Goal: Information Seeking & Learning: Compare options

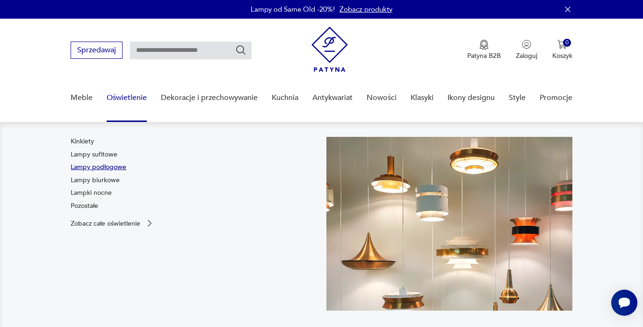
click at [117, 169] on link "Lampy podłogowe" at bounding box center [99, 167] width 56 height 9
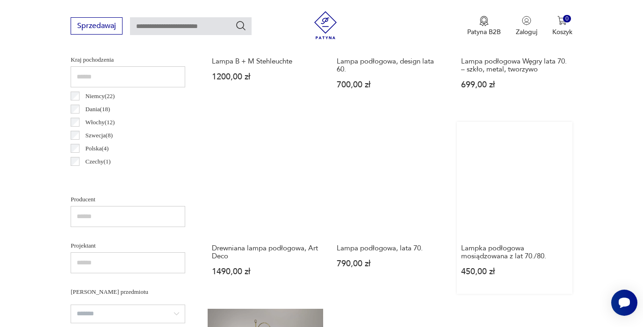
scroll to position [488, 0]
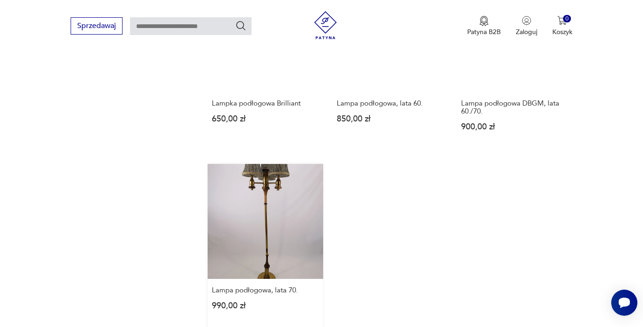
scroll to position [1366, 0]
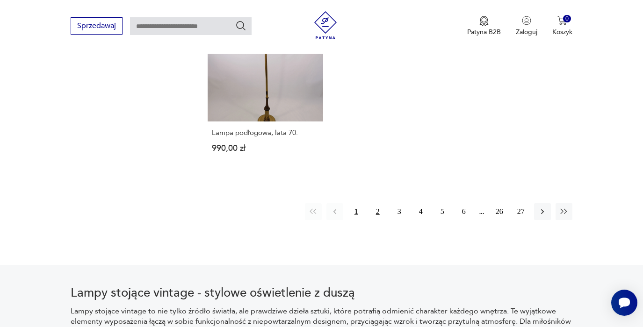
click at [376, 220] on button "2" at bounding box center [377, 211] width 17 height 17
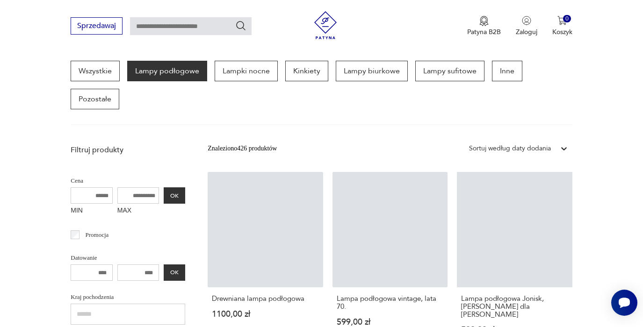
scroll to position [327, 0]
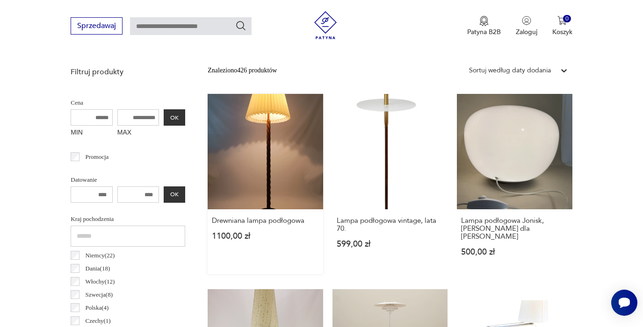
click at [264, 158] on link "Drewniana lampa podłogowa 1100,00 zł" at bounding box center [265, 184] width 115 height 180
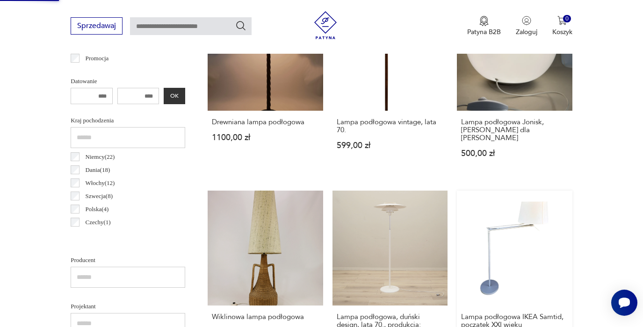
scroll to position [542, 0]
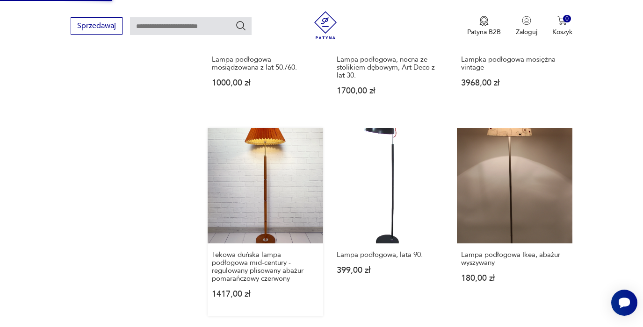
click at [235, 166] on link "Tekowa duńska lampa podłogowa mid-century - regulowany plisowany abażur pomarań…" at bounding box center [265, 222] width 115 height 188
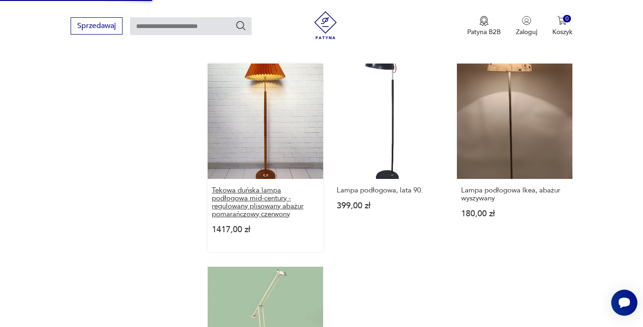
scroll to position [1337, 0]
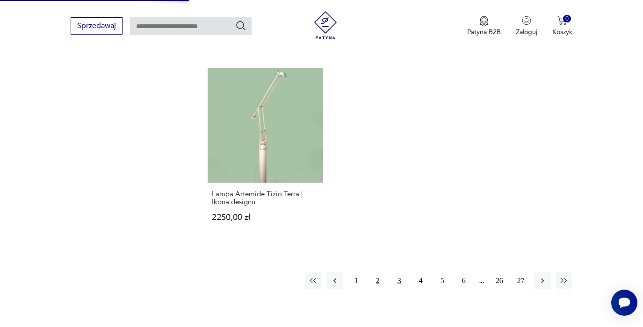
click at [397, 289] on button "3" at bounding box center [399, 281] width 17 height 17
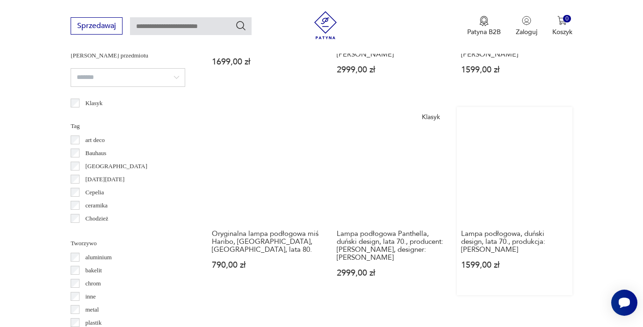
scroll to position [776, 0]
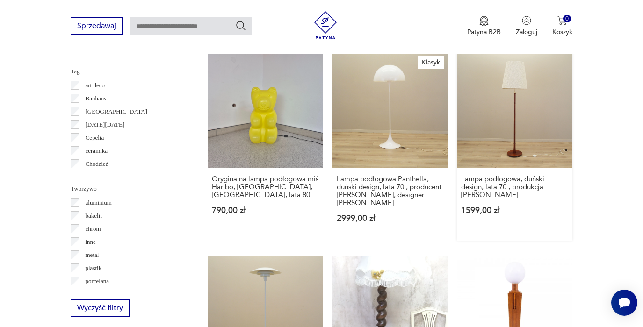
click at [515, 107] on link "Lampa podłogowa, duński design, lata 70., produkcja: [PERSON_NAME] 1599,00 zł" at bounding box center [514, 146] width 115 height 188
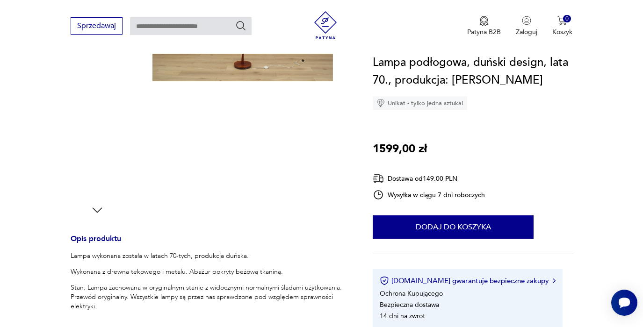
scroll to position [15, 0]
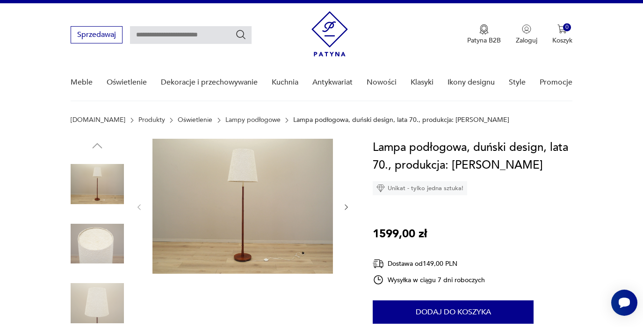
click at [264, 188] on img at bounding box center [242, 206] width 180 height 135
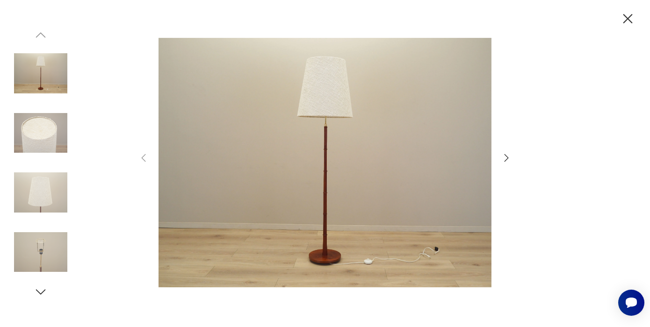
click at [508, 158] on icon "button" at bounding box center [506, 157] width 4 height 7
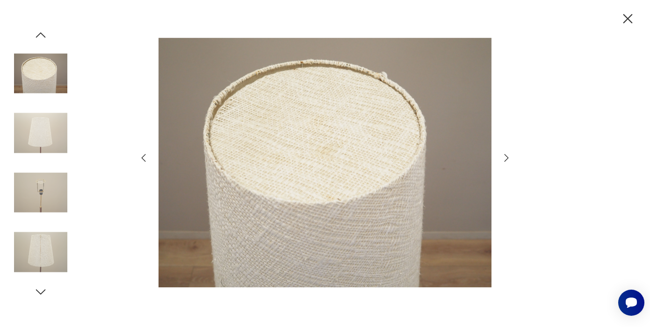
click at [508, 158] on icon "button" at bounding box center [506, 157] width 4 height 7
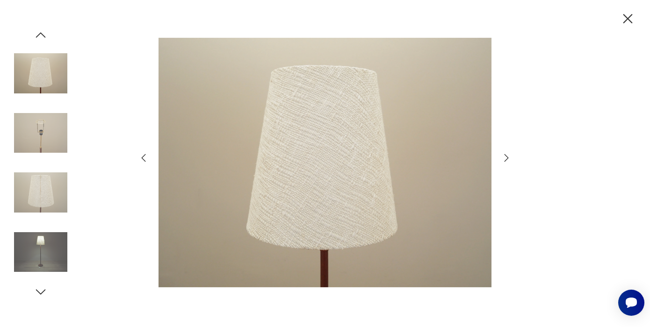
click at [508, 158] on icon "button" at bounding box center [506, 157] width 4 height 7
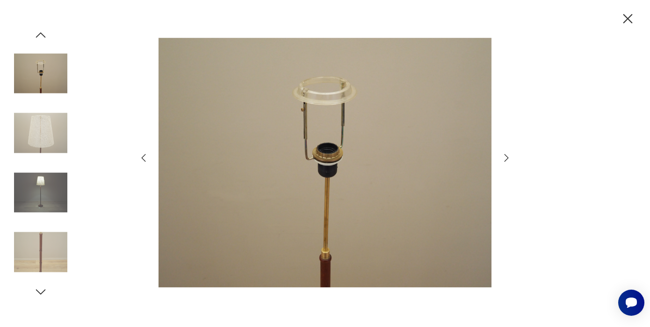
click at [508, 158] on icon "button" at bounding box center [506, 157] width 4 height 7
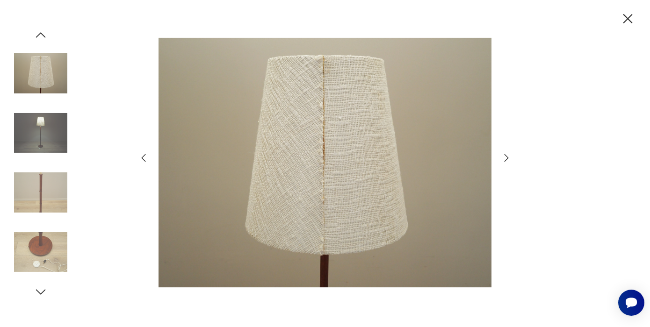
click at [508, 158] on icon "button" at bounding box center [506, 157] width 4 height 7
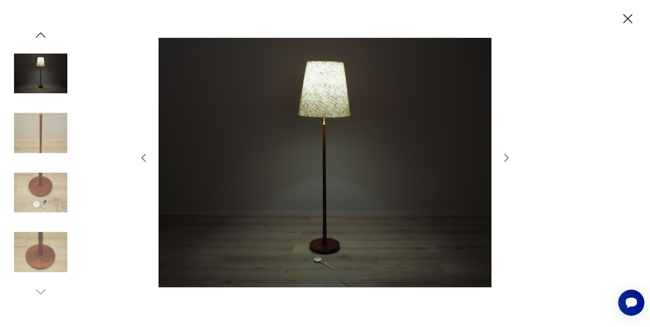
click at [508, 158] on icon "button" at bounding box center [506, 157] width 4 height 7
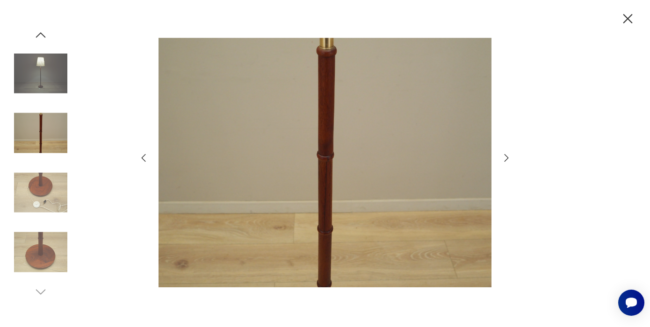
click at [628, 18] on icon "button" at bounding box center [627, 18] width 9 height 9
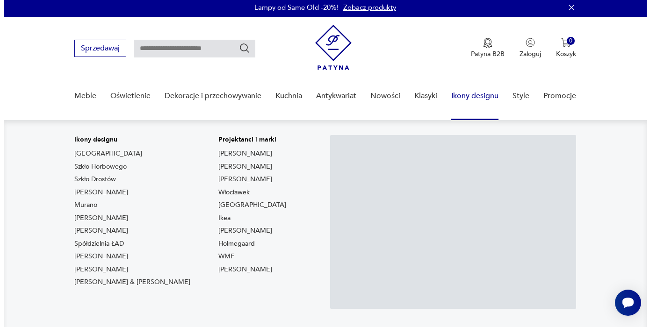
scroll to position [121, 0]
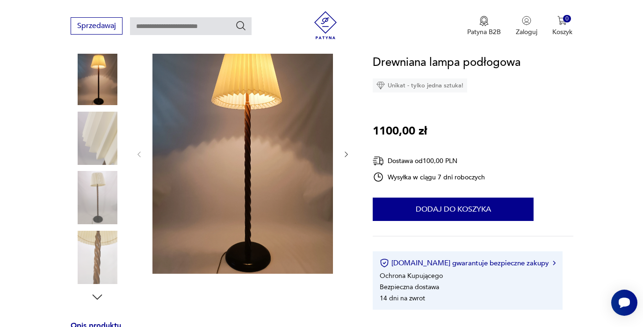
click at [344, 157] on icon "button" at bounding box center [346, 155] width 8 height 8
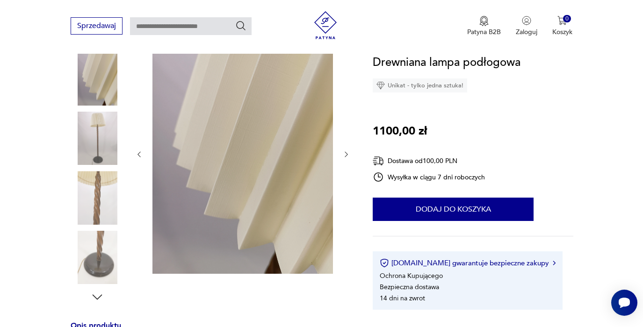
click at [344, 157] on icon "button" at bounding box center [346, 155] width 8 height 8
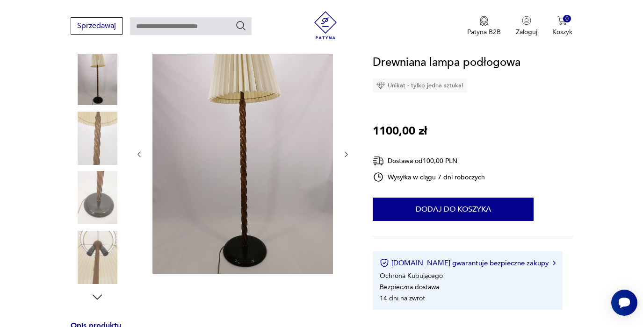
click at [259, 155] on img at bounding box center [242, 153] width 180 height 241
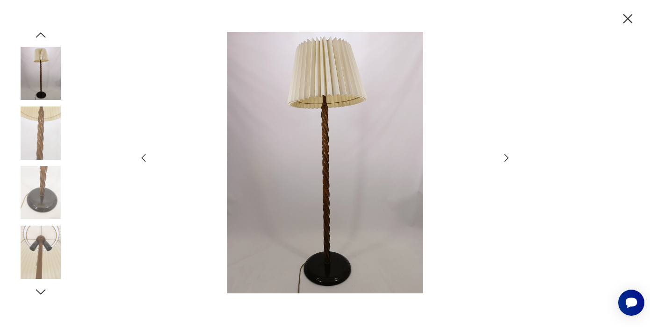
click at [327, 182] on img at bounding box center [324, 163] width 333 height 262
click at [507, 156] on icon "button" at bounding box center [506, 157] width 11 height 11
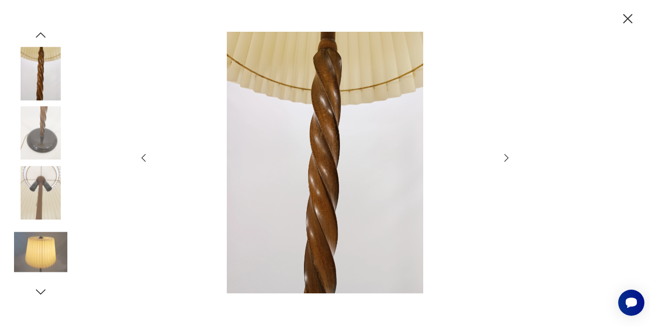
click at [506, 160] on icon "button" at bounding box center [506, 157] width 11 height 11
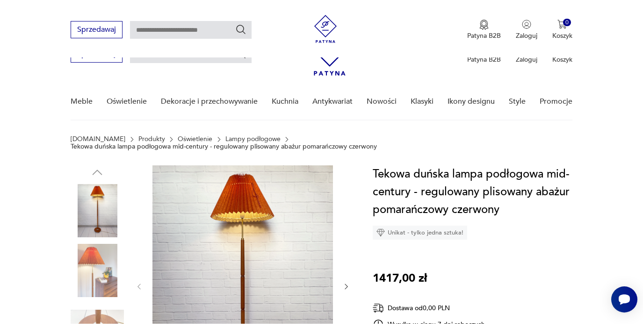
scroll to position [160, 0]
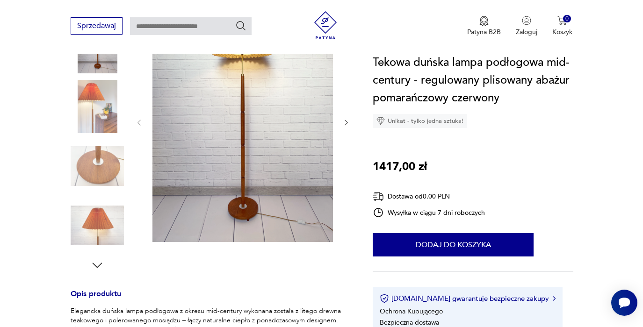
click at [256, 106] on img at bounding box center [242, 121] width 180 height 241
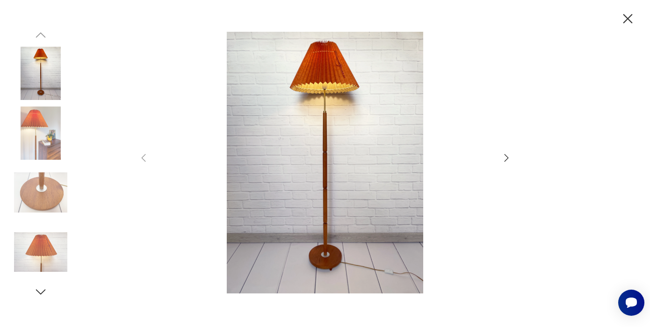
drag, startPoint x: 500, startPoint y: 153, endPoint x: 505, endPoint y: 158, distance: 7.3
click at [503, 155] on div at bounding box center [325, 164] width 374 height 264
click at [505, 158] on icon "button" at bounding box center [506, 157] width 11 height 11
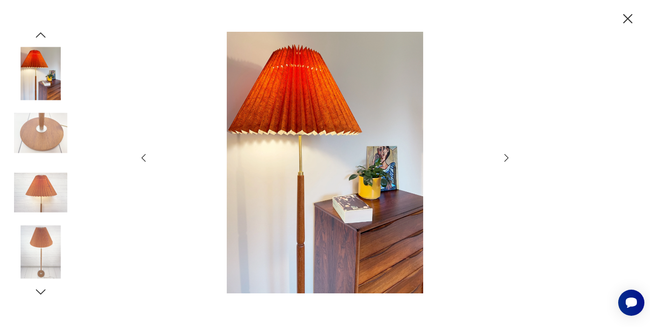
click at [505, 158] on icon "button" at bounding box center [506, 157] width 11 height 11
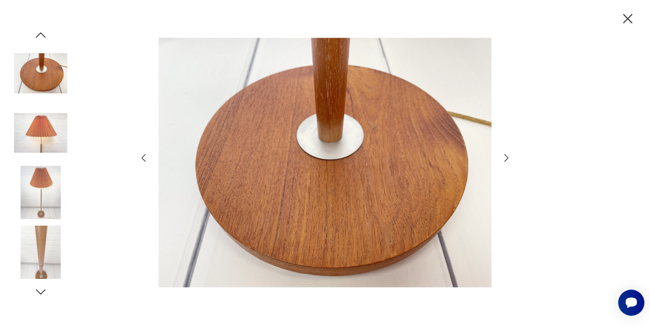
click at [507, 157] on icon "button" at bounding box center [506, 157] width 4 height 7
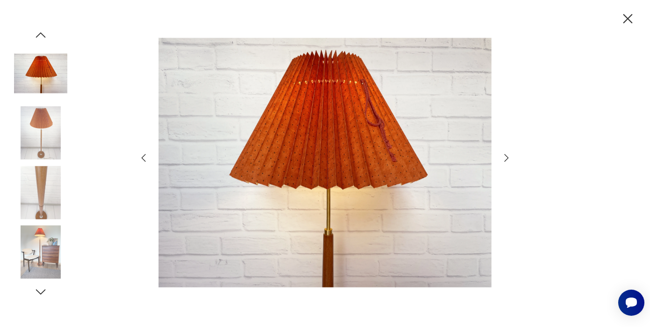
click at [507, 157] on icon "button" at bounding box center [506, 157] width 4 height 7
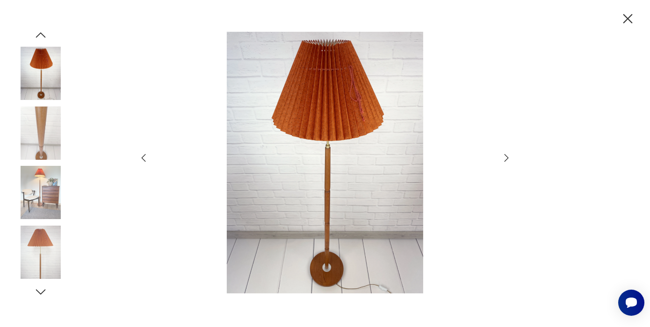
click at [507, 157] on icon "button" at bounding box center [506, 157] width 4 height 7
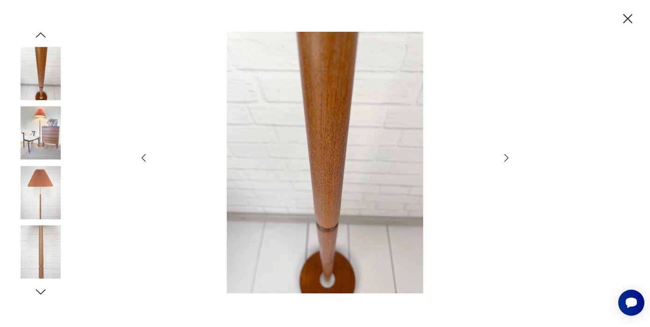
click at [632, 13] on icon "button" at bounding box center [627, 19] width 16 height 16
